Goal: Information Seeking & Learning: Learn about a topic

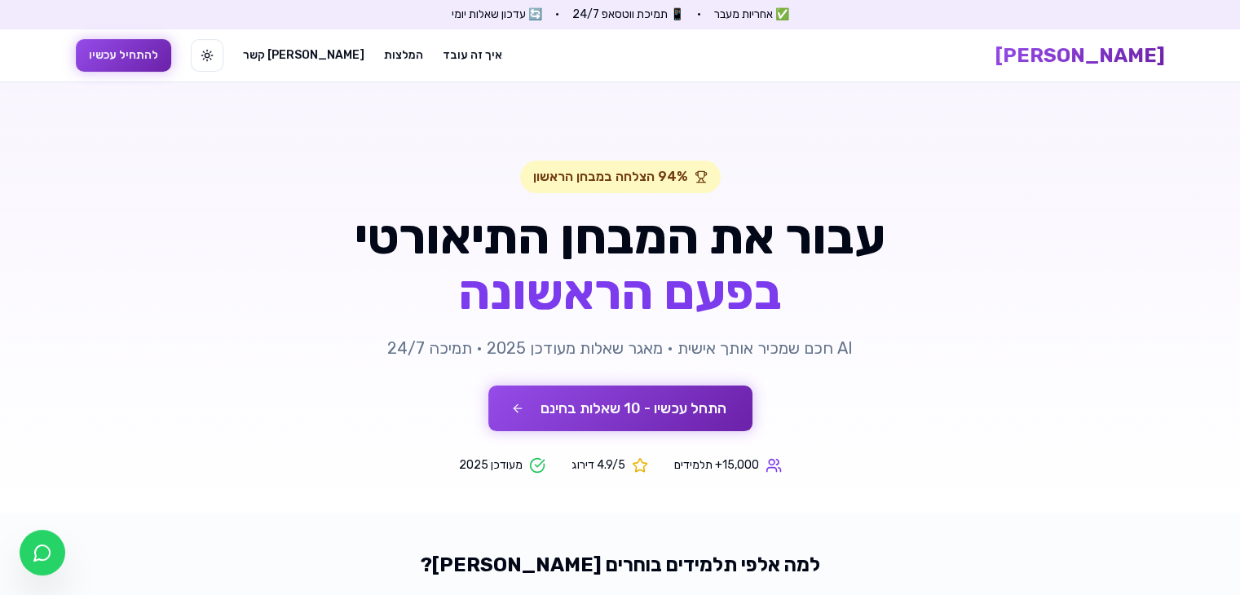
click at [640, 414] on button "התחל עכשיו - 10 שאלות בחינם" at bounding box center [620, 409] width 264 height 46
click at [668, 455] on div "94% הצלחה במבחן הראשון עבור את המבחן התיאורטי בפעם הראשונה AI חכם שמכיר אותך אי…" at bounding box center [620, 317] width 626 height 313
click at [512, 412] on button "התחל עכשיו - 10 שאלות בחינם" at bounding box center [620, 409] width 264 height 46
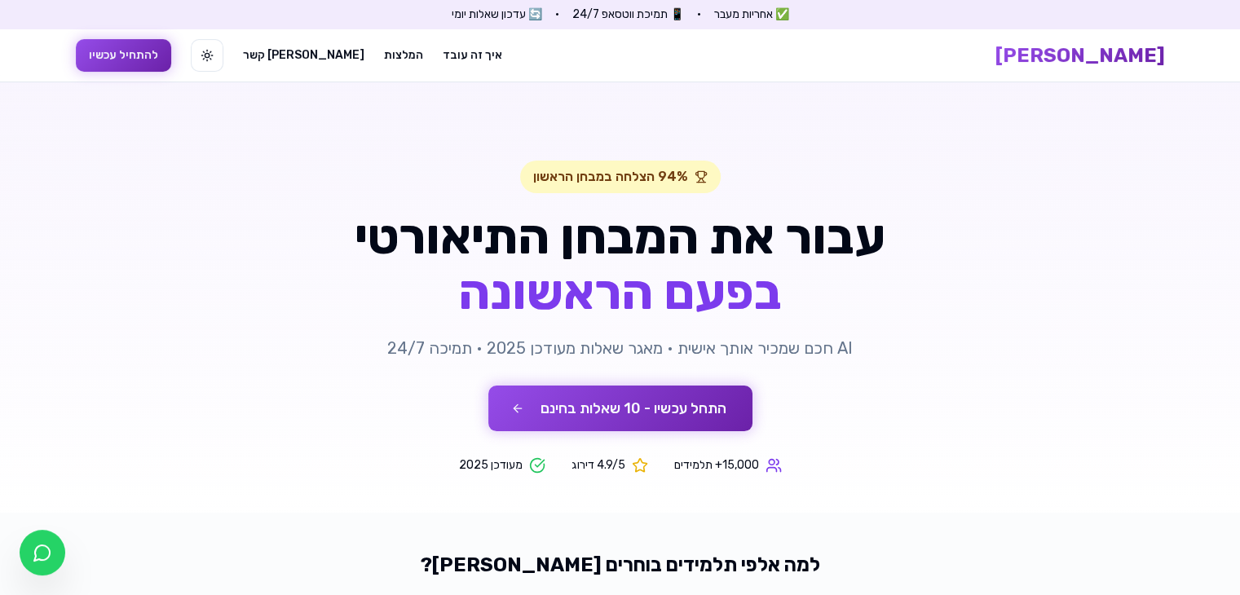
click at [512, 412] on button "התחל עכשיו - 10 שאלות בחינם" at bounding box center [620, 409] width 264 height 46
click at [117, 64] on button "להתחיל עכשיו" at bounding box center [123, 55] width 95 height 33
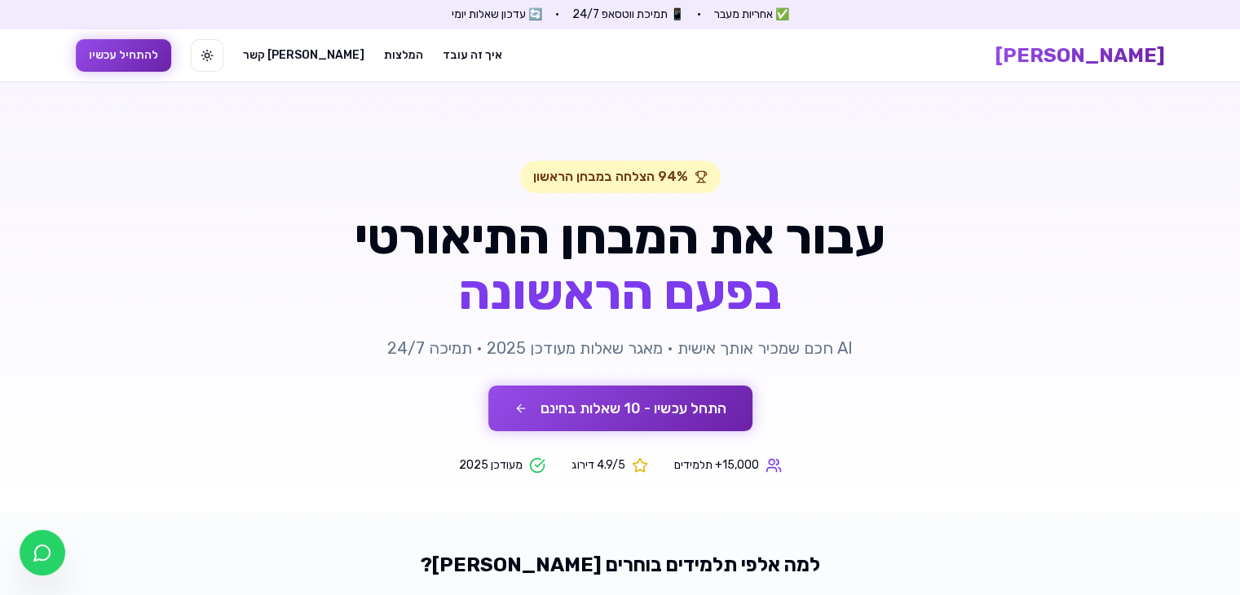
click at [117, 64] on button "להתחיל עכשיו" at bounding box center [123, 55] width 95 height 33
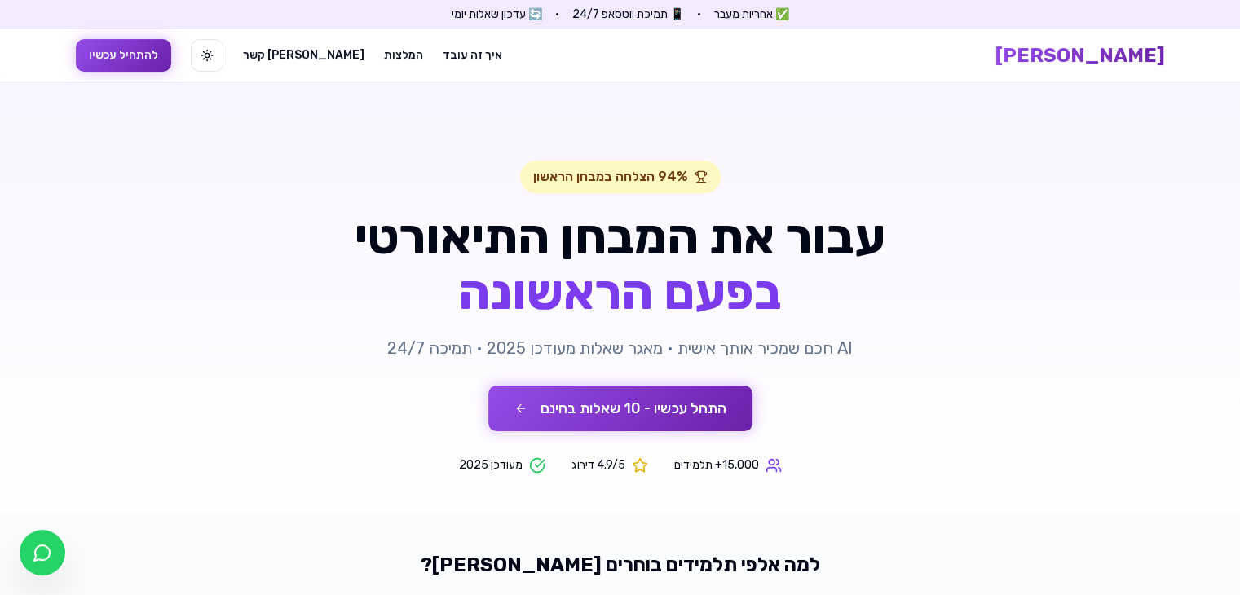
click at [117, 64] on button "להתחיל עכשיו" at bounding box center [123, 55] width 95 height 33
click at [139, 62] on button "להתחיל עכשיו" at bounding box center [123, 55] width 95 height 33
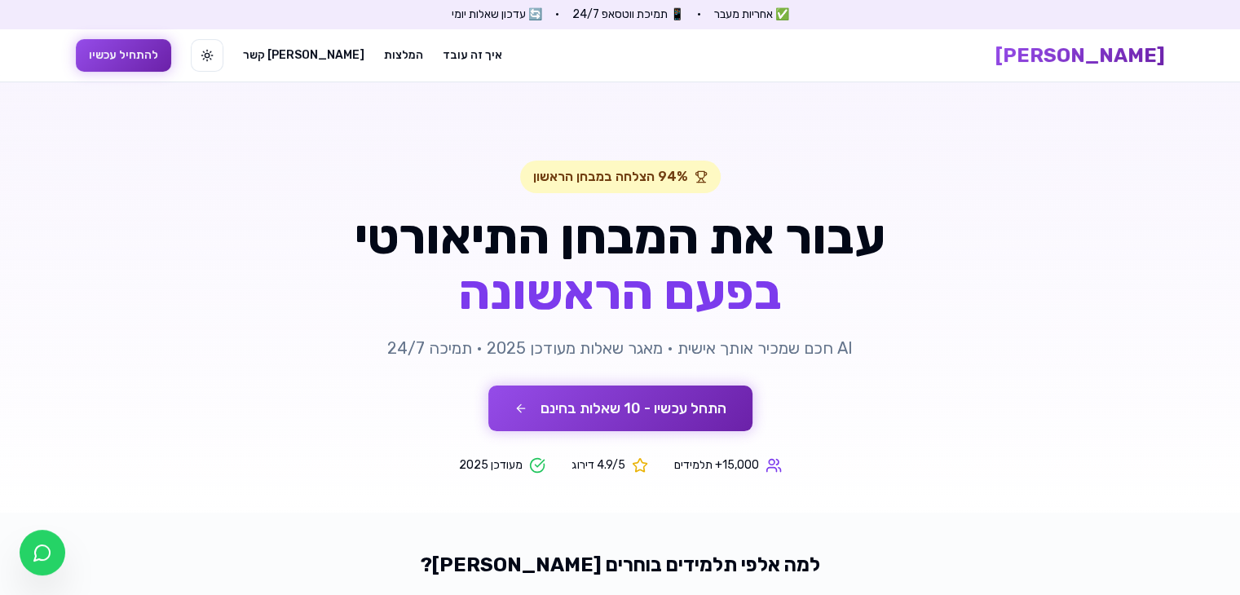
click at [139, 62] on button "להתחיל עכשיו" at bounding box center [123, 55] width 95 height 33
drag, startPoint x: 139, startPoint y: 62, endPoint x: 642, endPoint y: 402, distance: 607.0
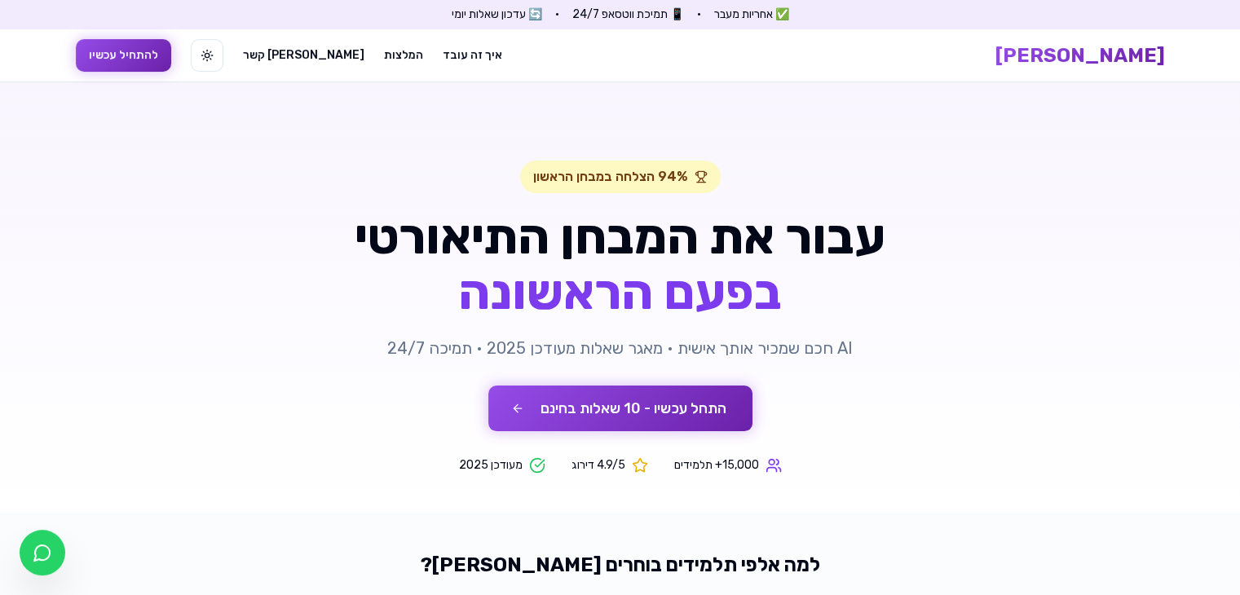
click at [642, 402] on button "התחל עכשיו - 10 שאלות בחינם" at bounding box center [620, 409] width 264 height 46
click at [505, 398] on button "התחל עכשיו - 10 שאלות בחינם" at bounding box center [620, 409] width 264 height 46
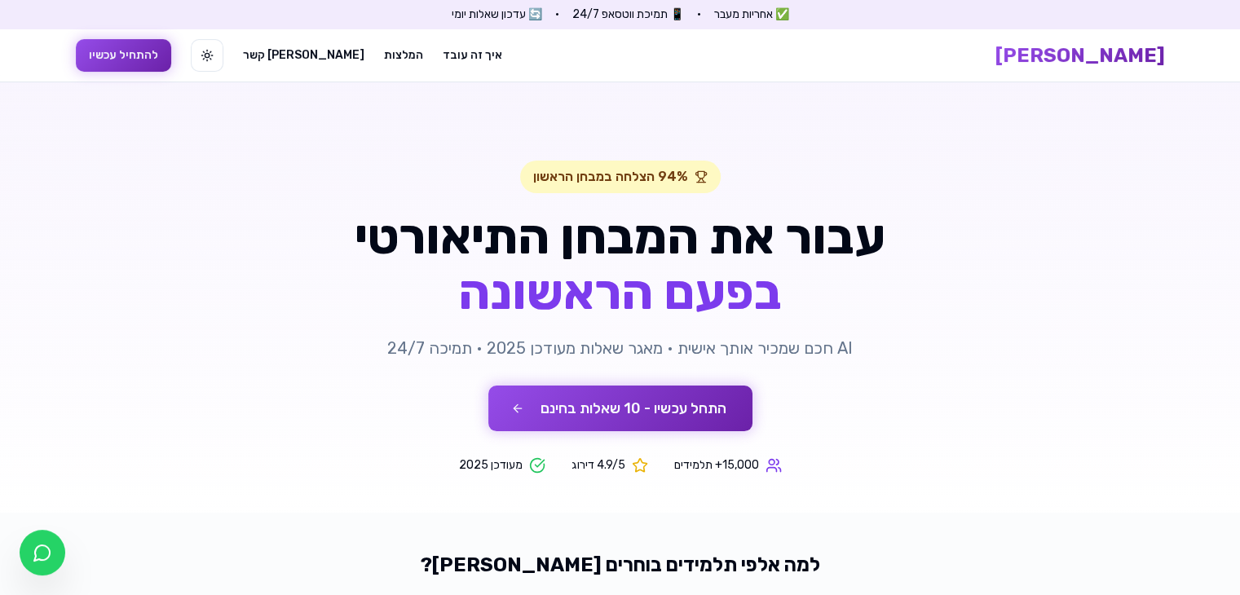
click at [505, 398] on button "התחל עכשיו - 10 שאלות בחינם" at bounding box center [620, 409] width 264 height 46
